Goal: Task Accomplishment & Management: Use online tool/utility

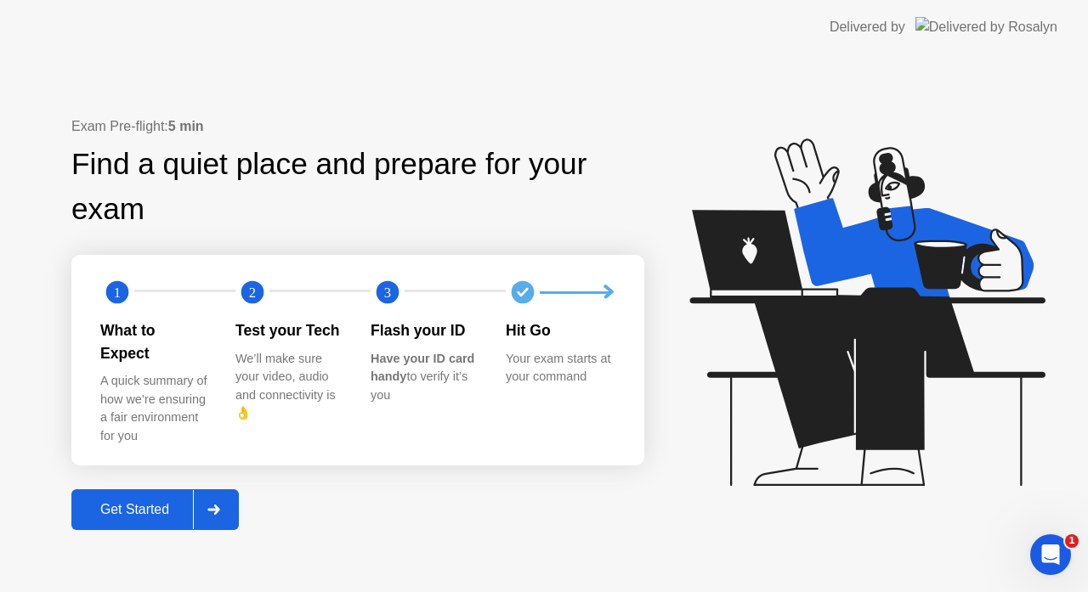
click at [132, 502] on div "Get Started" at bounding box center [134, 509] width 116 height 15
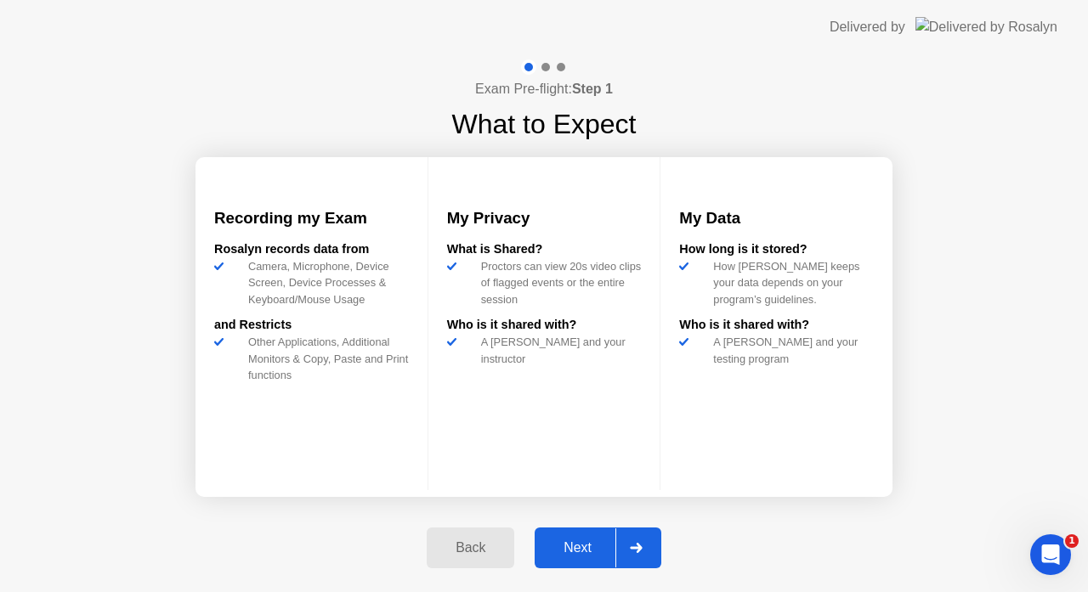
click at [594, 541] on div "Next" at bounding box center [578, 548] width 76 height 15
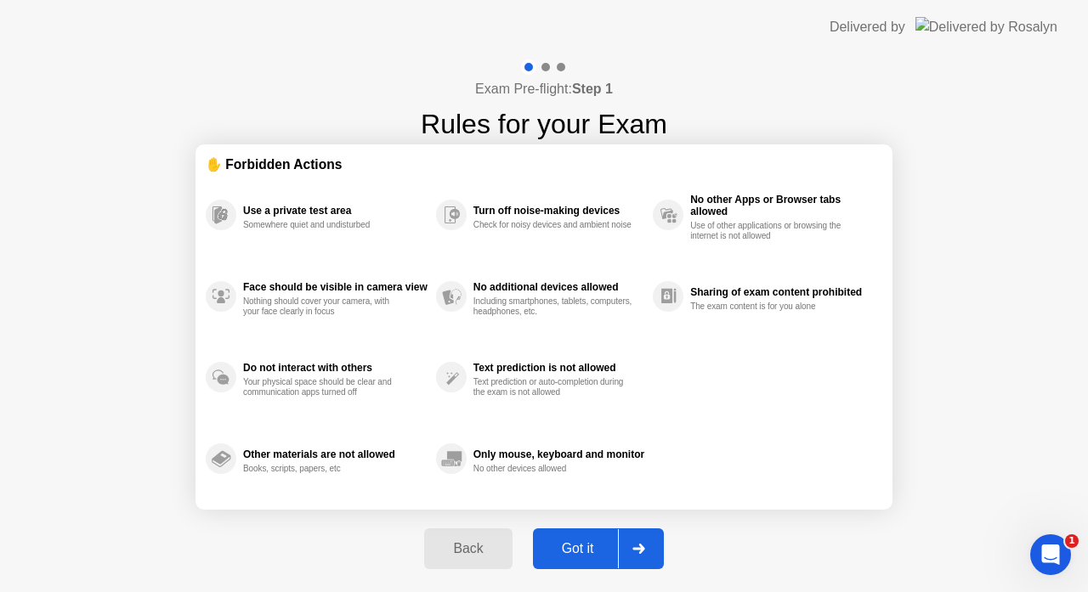
click at [594, 541] on div "Got it" at bounding box center [578, 548] width 80 height 15
select select "**********"
select select "*******"
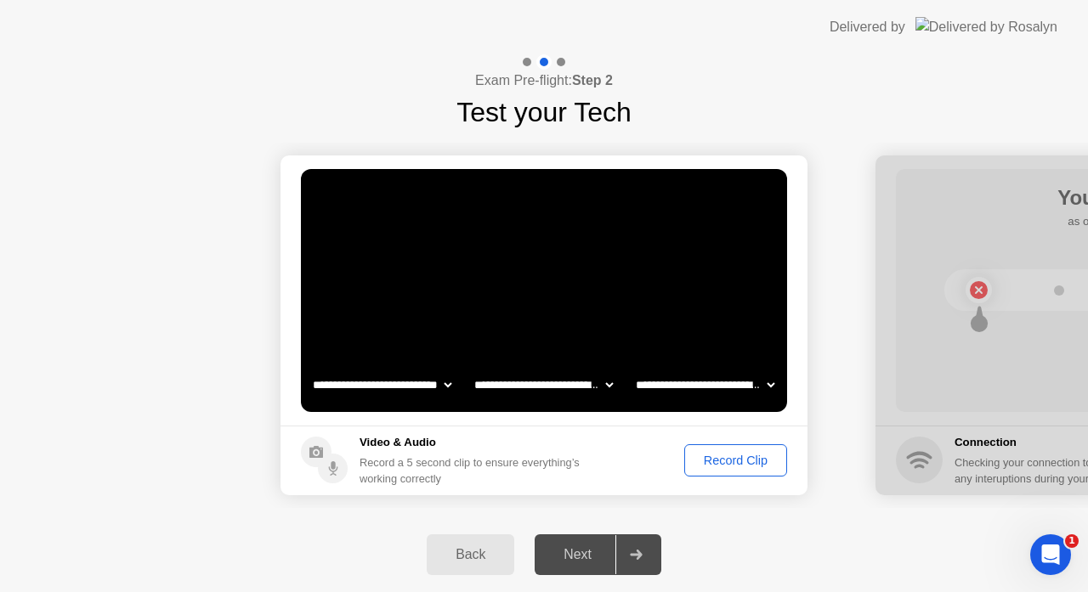
click at [738, 454] on div "Record Clip" at bounding box center [735, 461] width 91 height 14
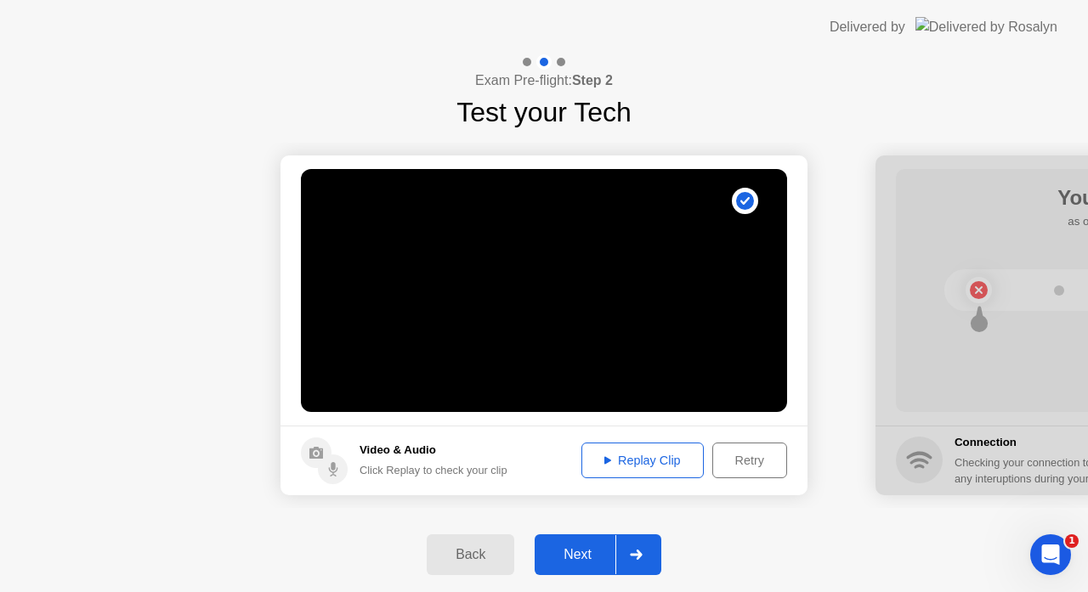
click at [575, 563] on div "Next" at bounding box center [578, 554] width 76 height 15
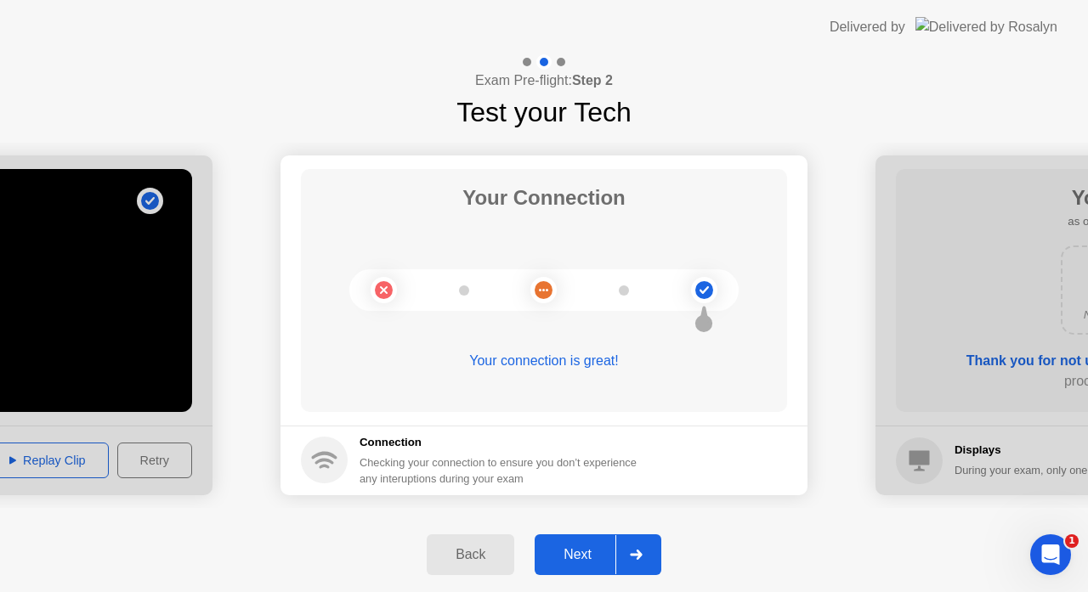
click at [575, 563] on div "Next" at bounding box center [578, 554] width 76 height 15
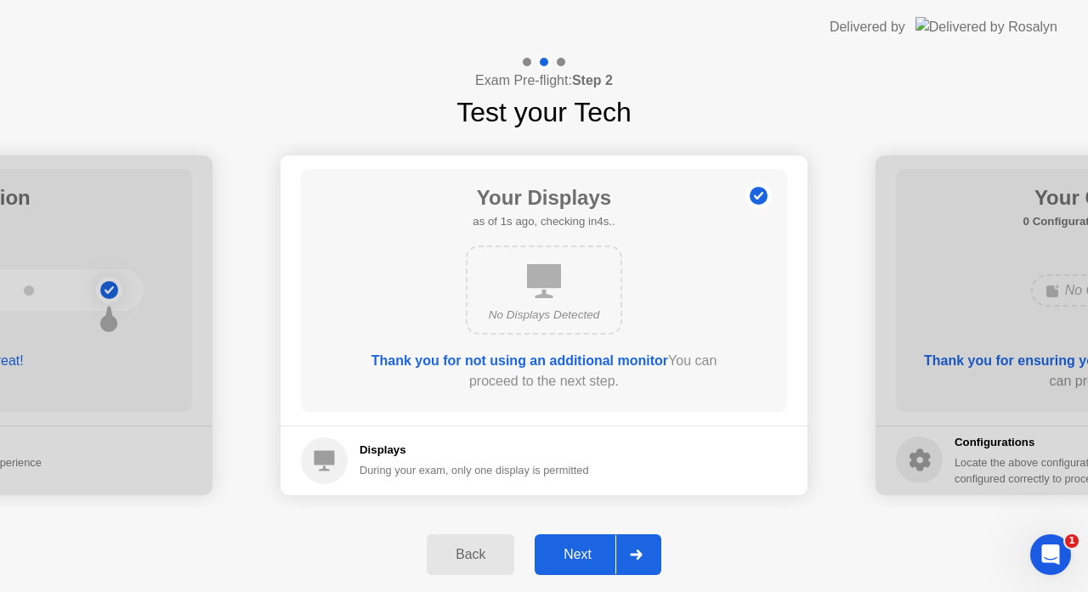
click at [575, 563] on div "Next" at bounding box center [578, 554] width 76 height 15
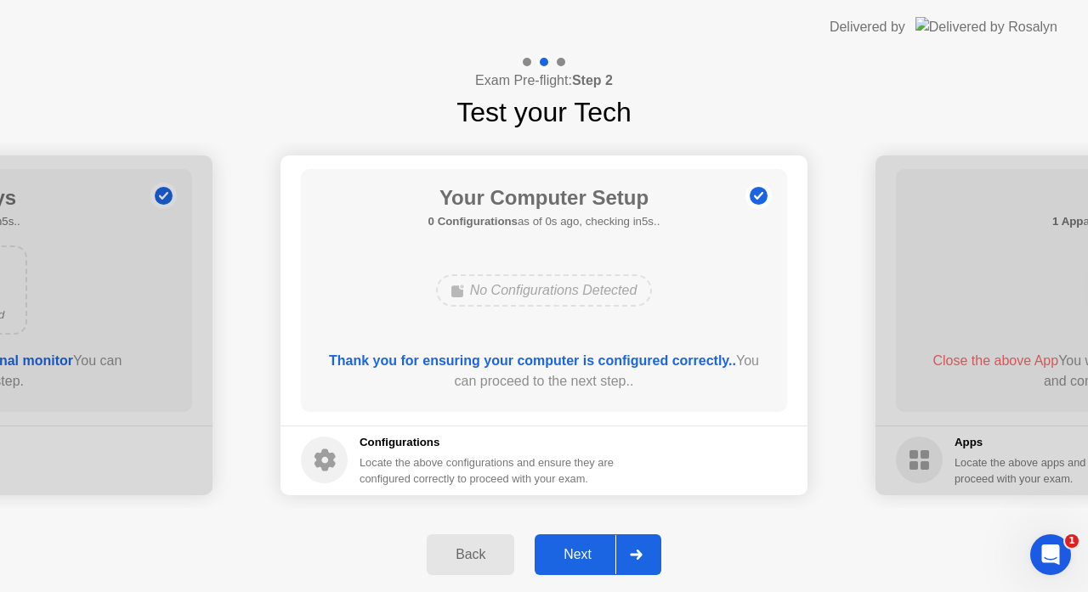
click at [575, 563] on div "Next" at bounding box center [578, 554] width 76 height 15
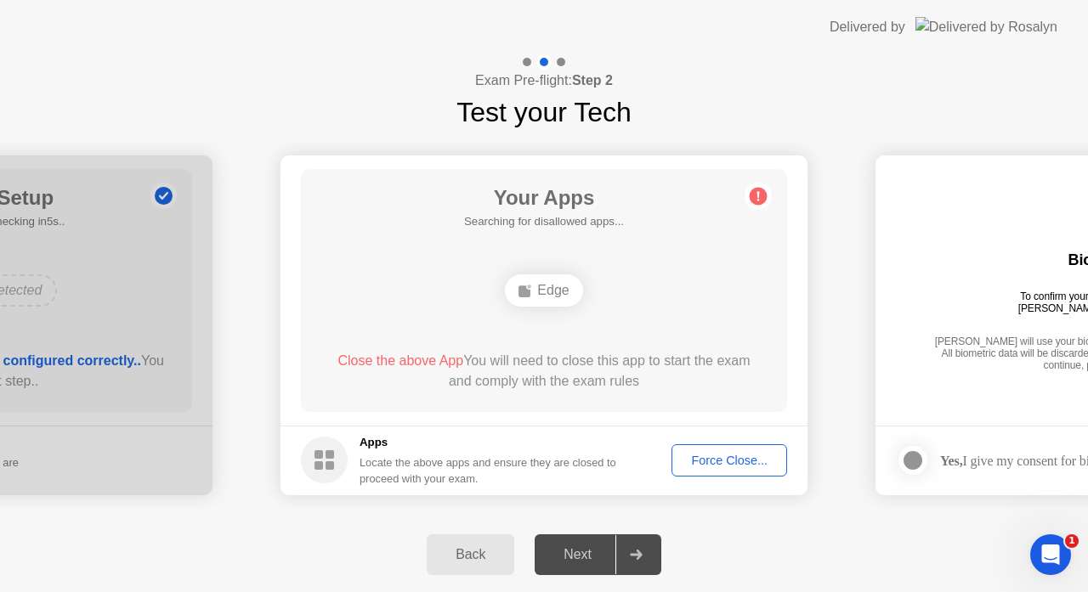
click at [725, 454] on div "Force Close..." at bounding box center [729, 461] width 104 height 14
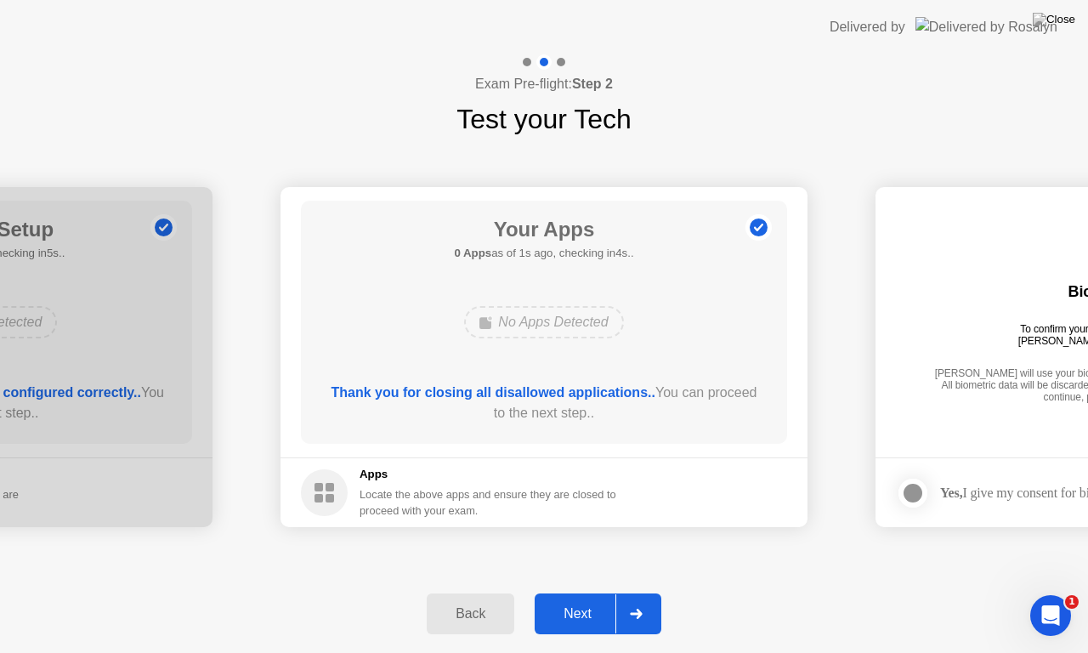
click at [579, 592] on div "Next" at bounding box center [578, 613] width 76 height 15
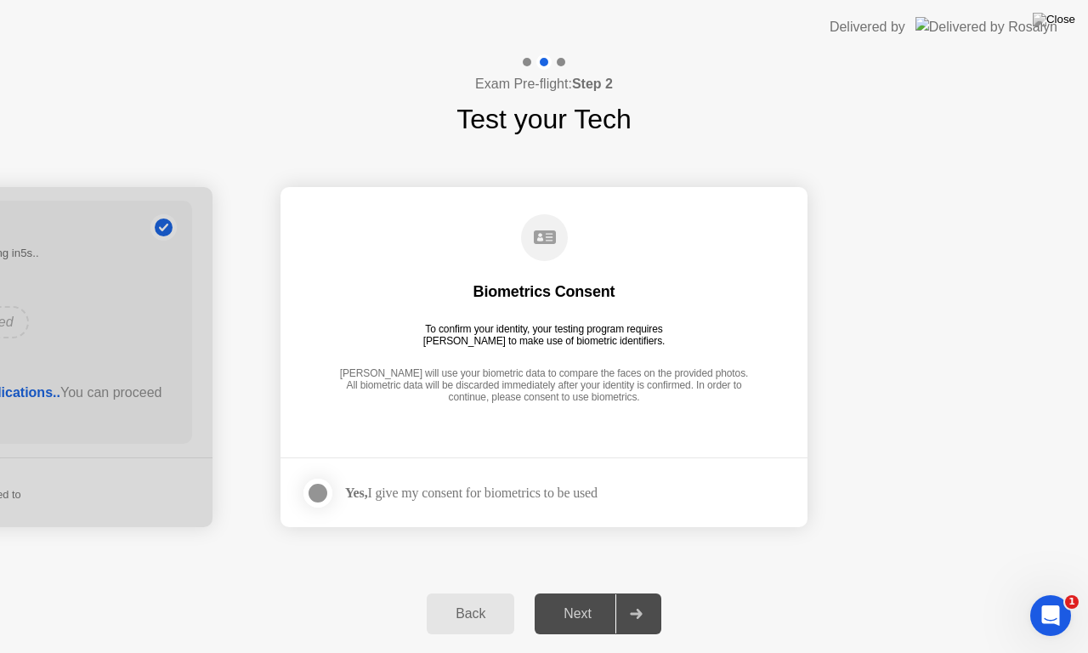
click at [320, 484] on div at bounding box center [318, 493] width 20 height 20
click at [580, 592] on div "Next" at bounding box center [578, 613] width 76 height 15
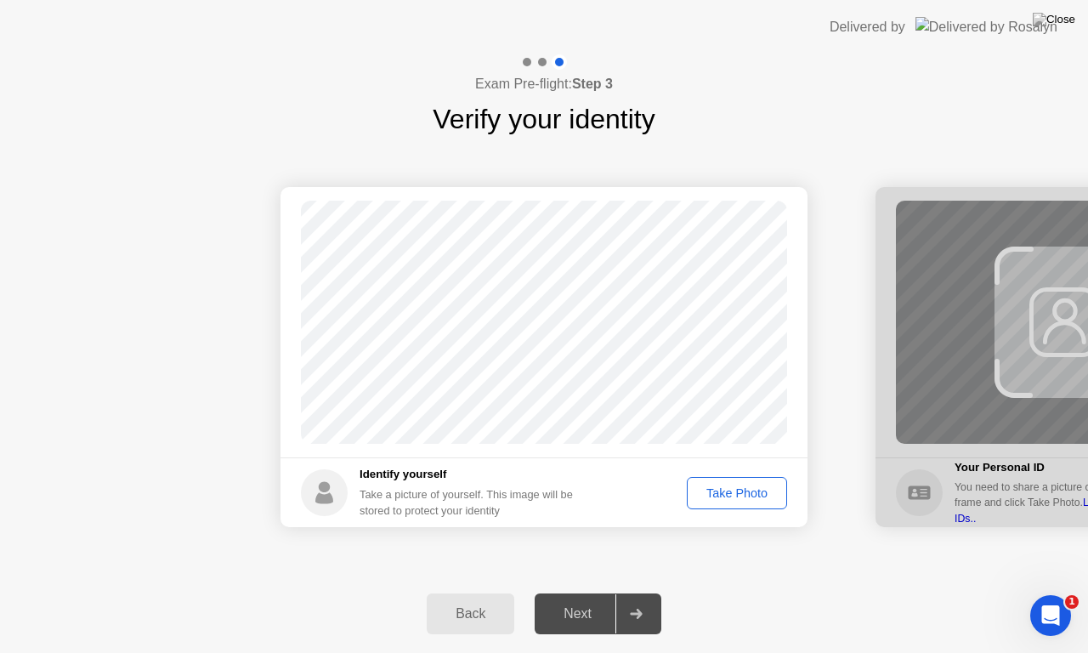
click at [733, 497] on div "Take Photo" at bounding box center [737, 493] width 88 height 14
click at [587, 592] on div "Next" at bounding box center [578, 613] width 76 height 15
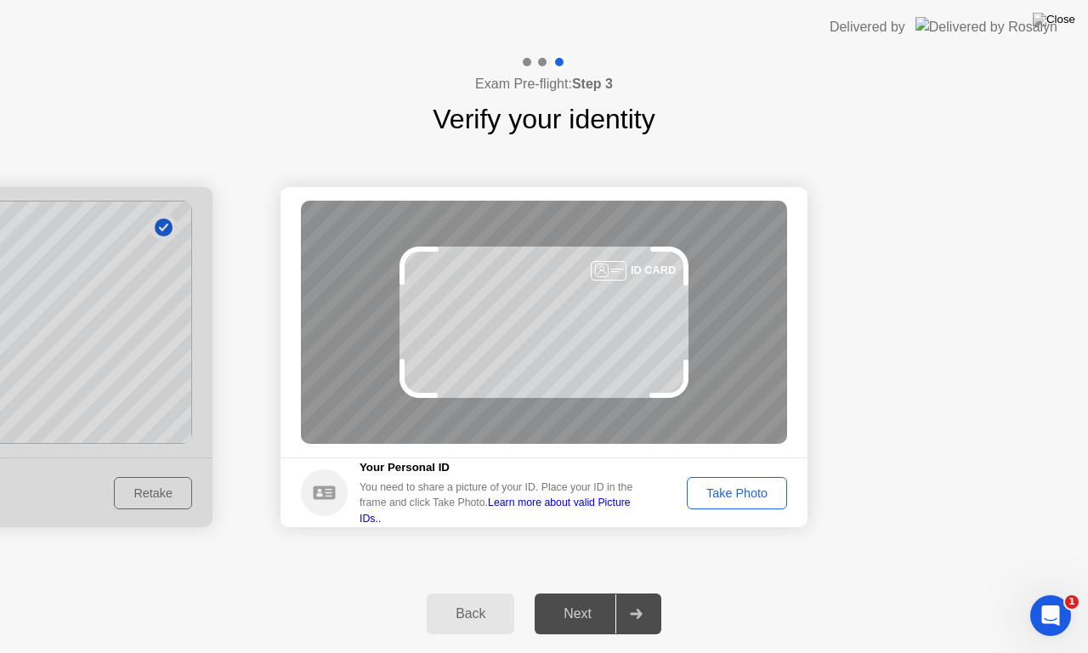
click at [756, 505] on button "Take Photo" at bounding box center [737, 493] width 100 height 32
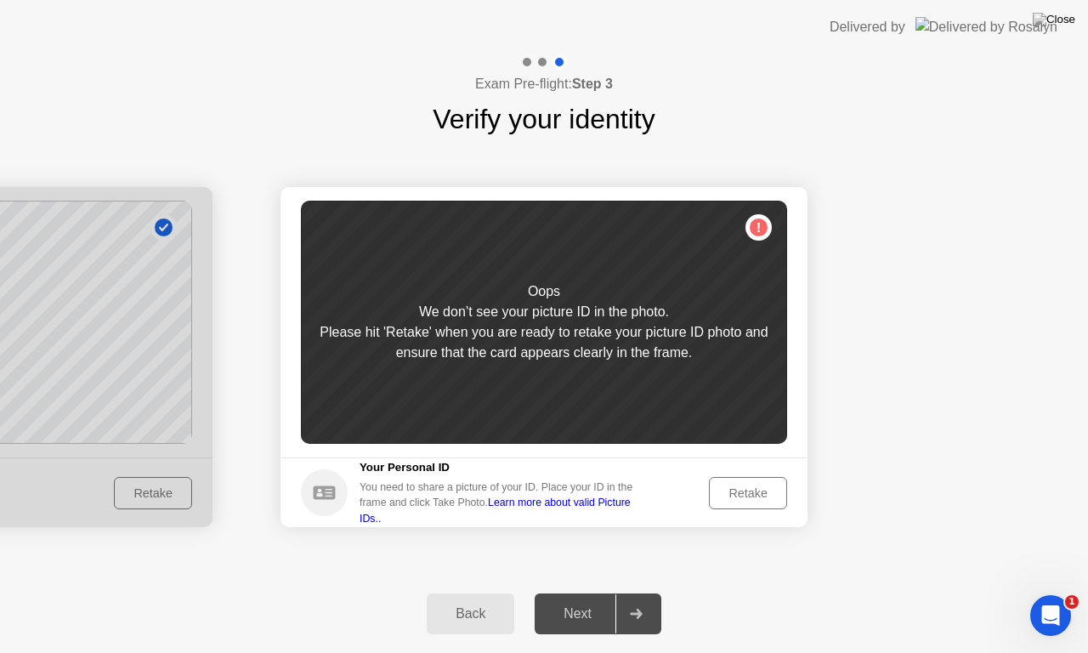
click at [751, 496] on div "Retake" at bounding box center [748, 493] width 66 height 14
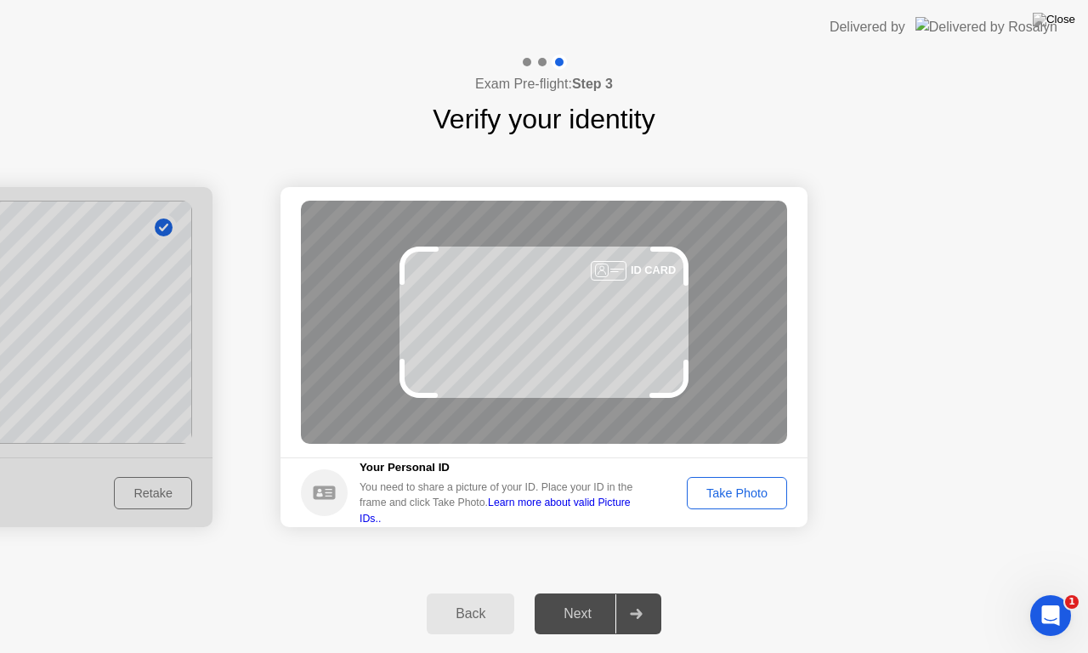
click at [751, 496] on div "Take Photo" at bounding box center [737, 493] width 88 height 14
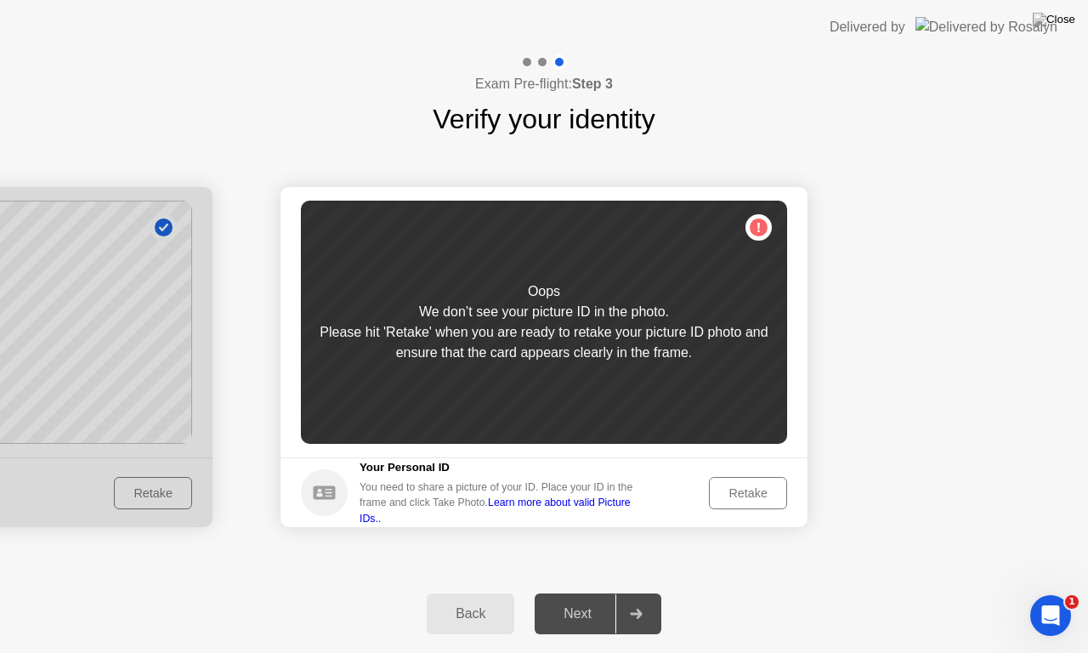
click at [751, 496] on div "Retake" at bounding box center [748, 493] width 66 height 14
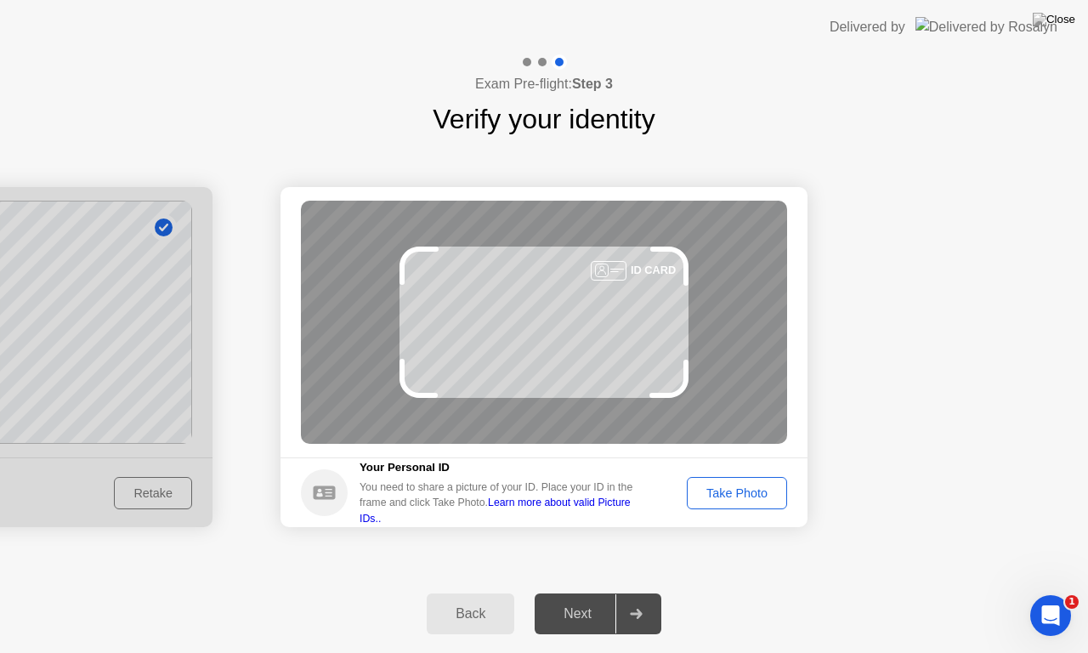
click at [751, 496] on div "Take Photo" at bounding box center [737, 493] width 88 height 14
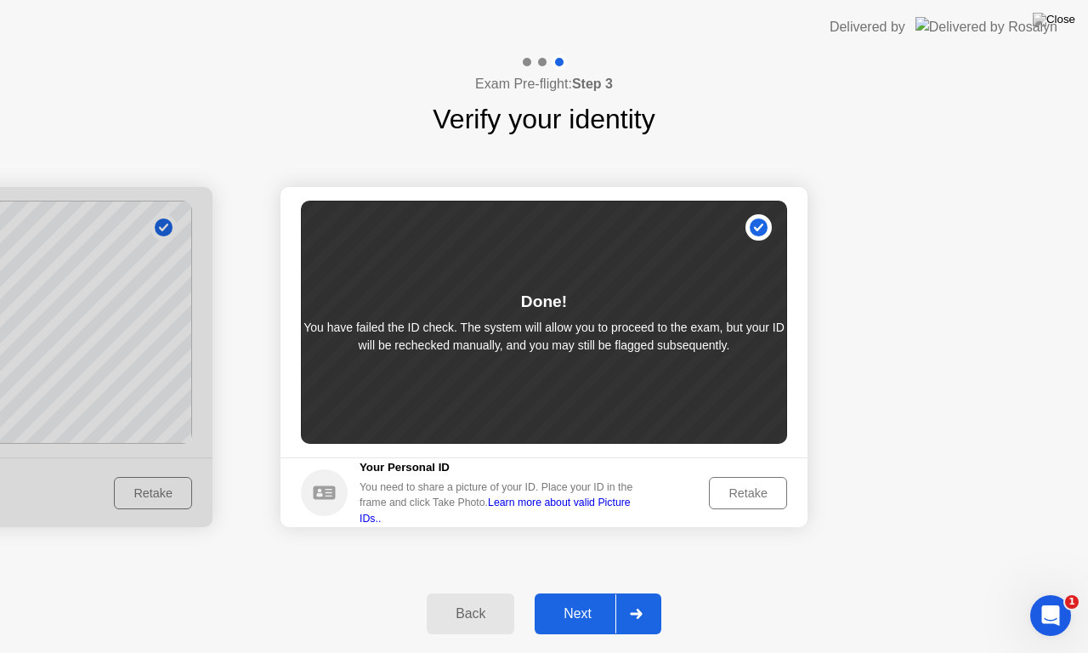
click at [751, 496] on div "Retake" at bounding box center [748, 493] width 66 height 14
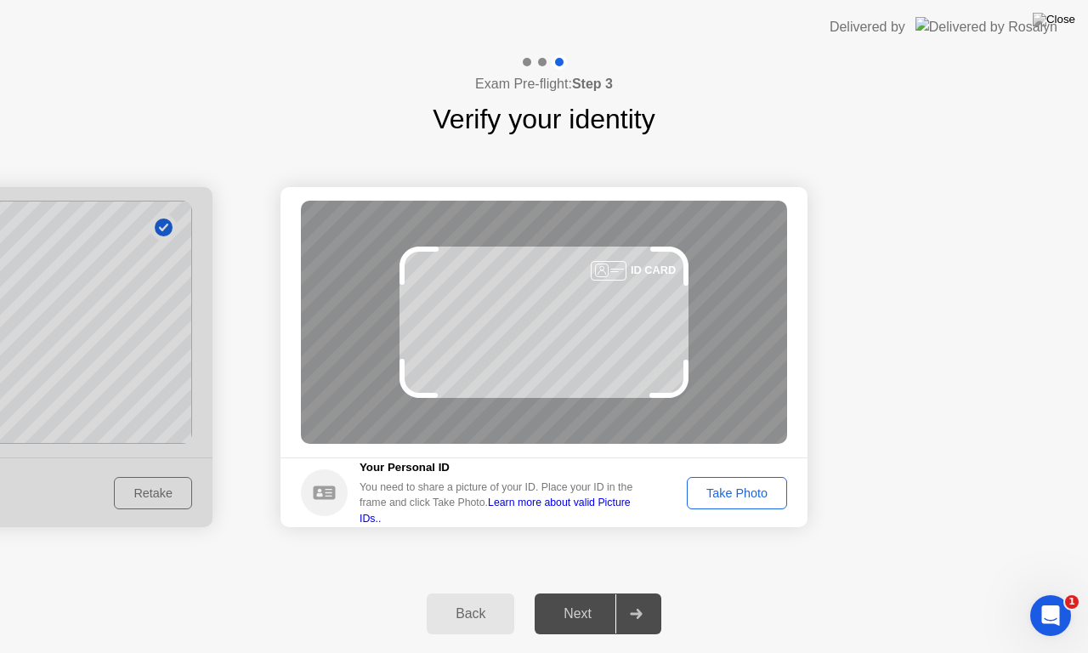
click at [739, 496] on div "Take Photo" at bounding box center [737, 493] width 88 height 14
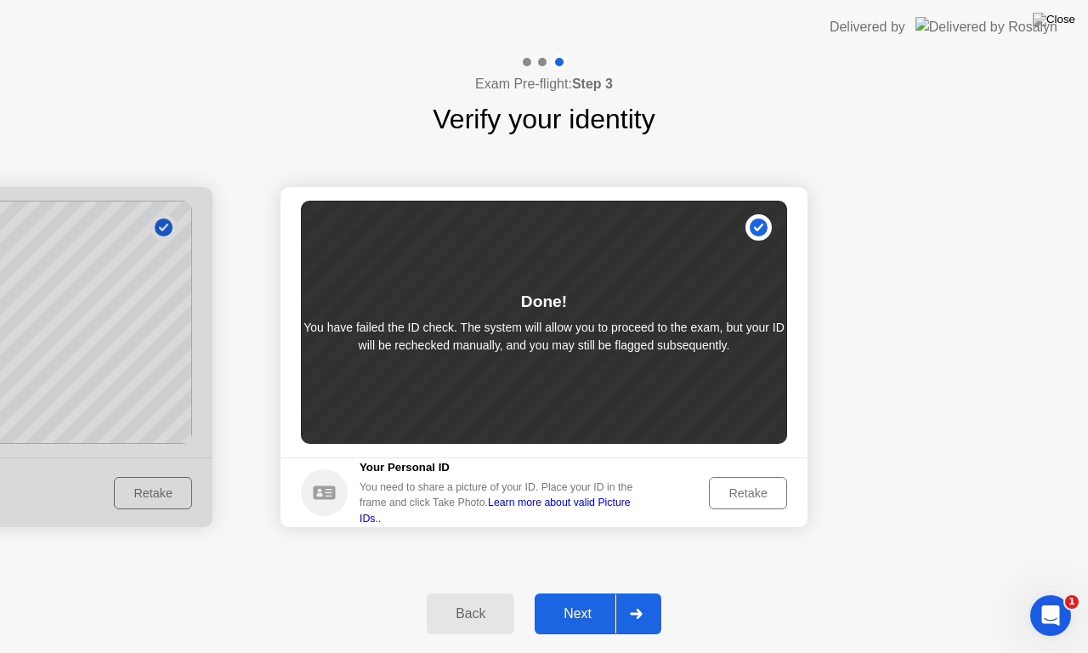
click at [567, 592] on div "Next" at bounding box center [578, 613] width 76 height 15
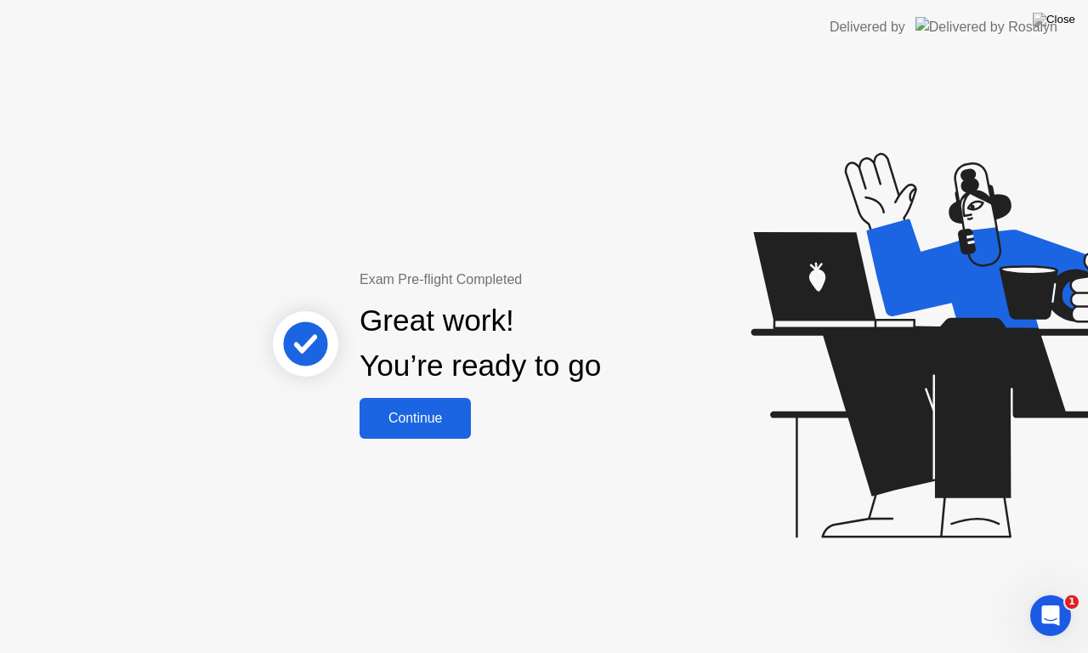
click at [433, 411] on div "Continue" at bounding box center [415, 418] width 101 height 15
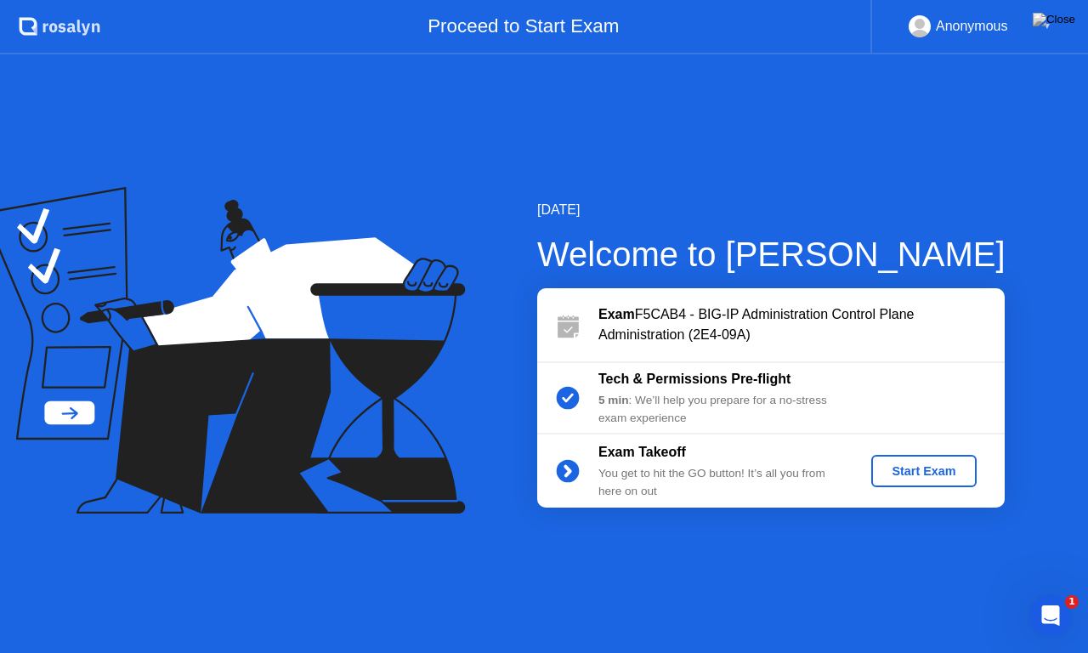
click at [918, 477] on div "Start Exam" at bounding box center [923, 471] width 91 height 14
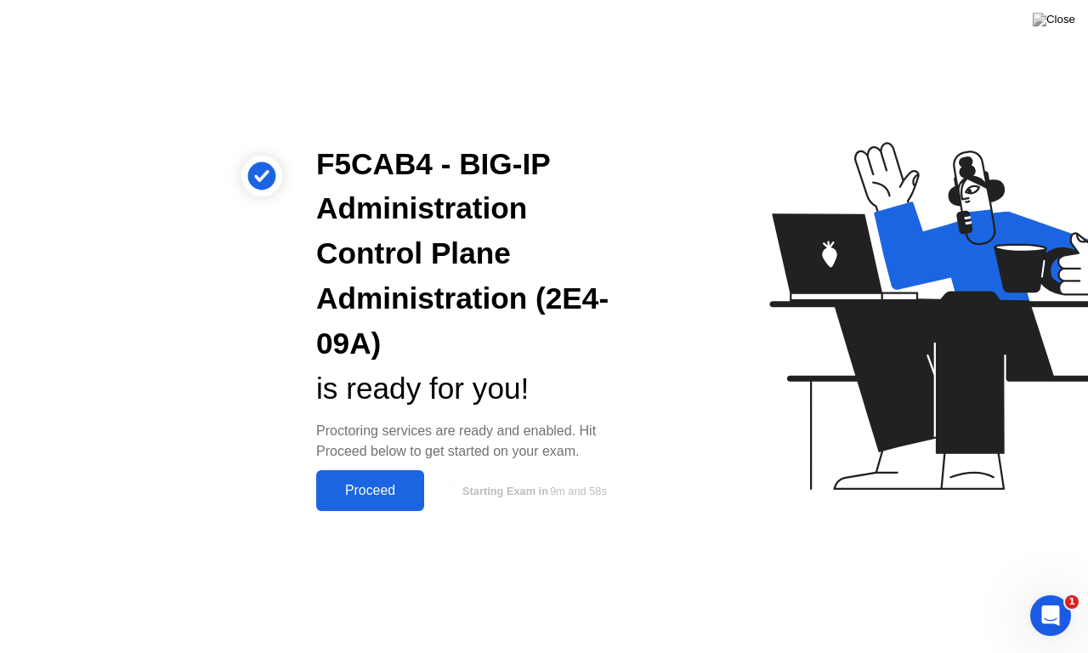
click at [369, 496] on div "Proceed" at bounding box center [370, 490] width 98 height 15
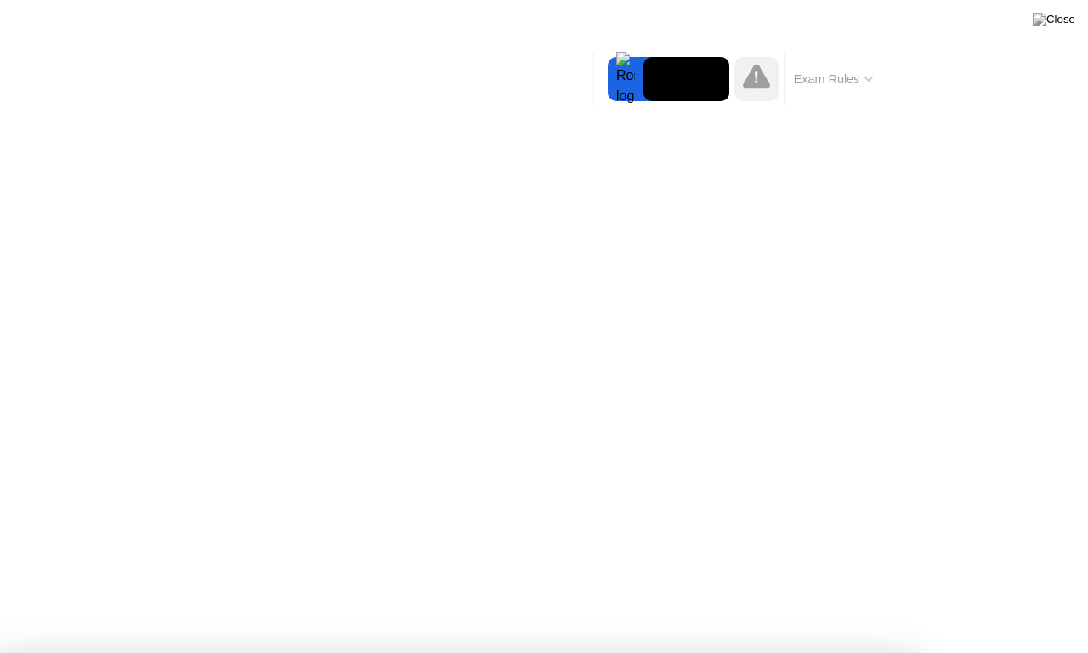
click at [82, 592] on div at bounding box center [544, 653] width 1088 height 0
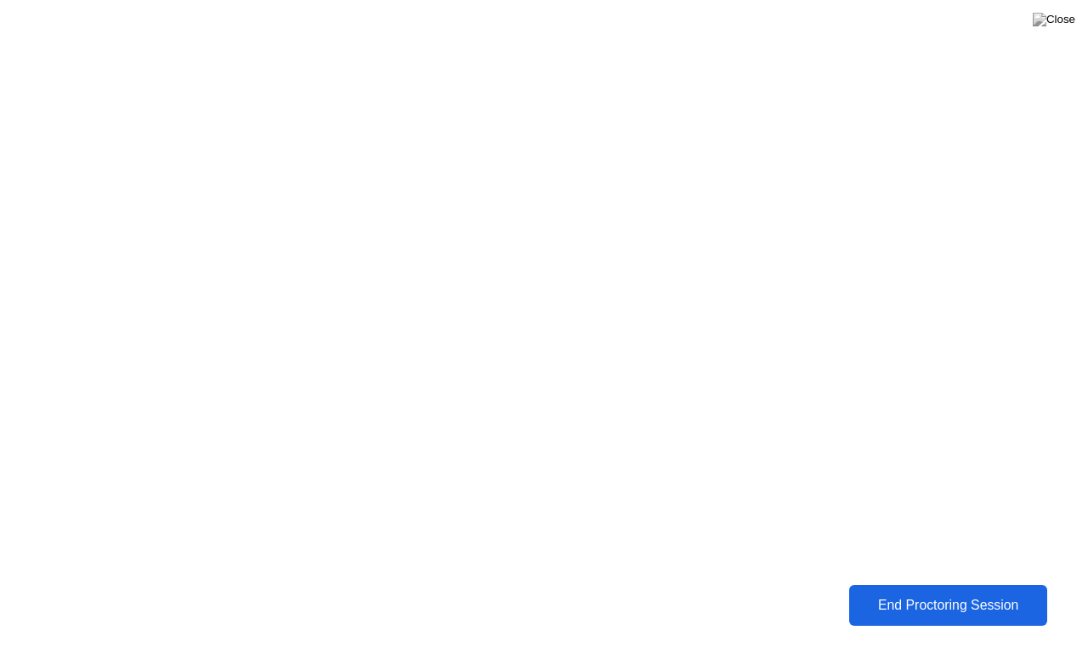
click at [882, 592] on div "End Proctoring Session" at bounding box center [948, 604] width 189 height 15
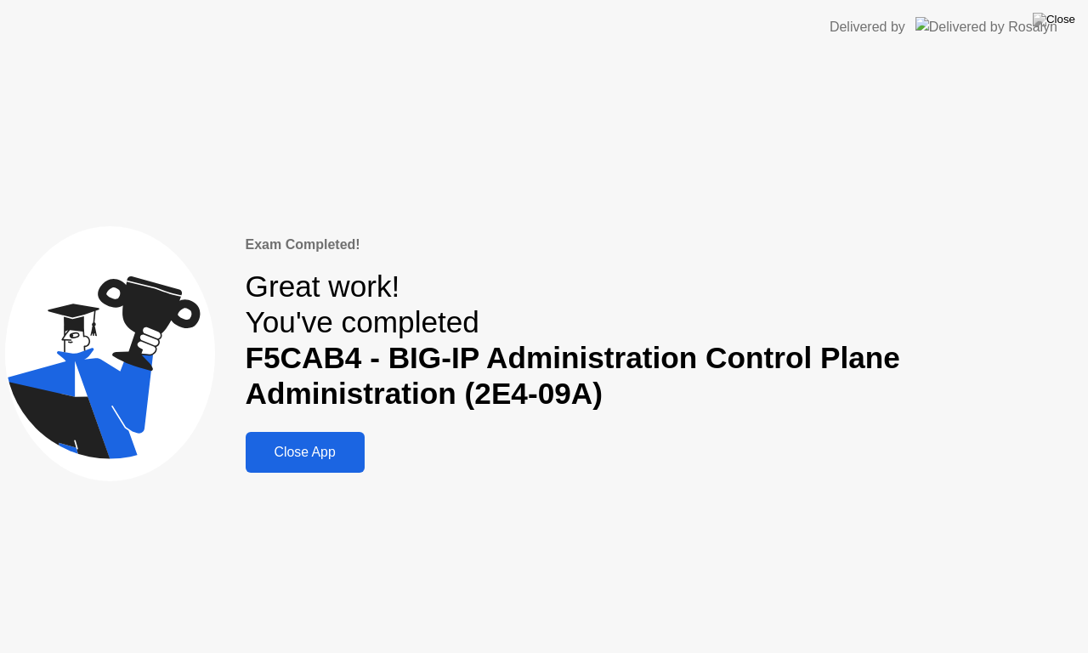
click at [295, 457] on div "Close App" at bounding box center [305, 452] width 109 height 15
